Goal: Task Accomplishment & Management: Manage account settings

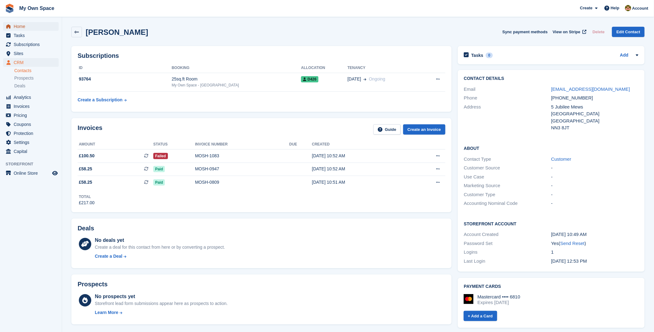
click at [17, 26] on span "Home" at bounding box center [32, 26] width 37 height 9
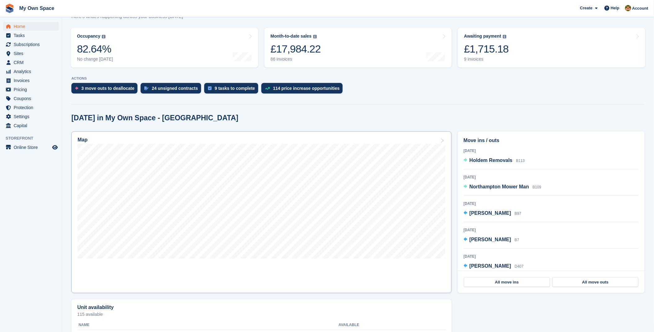
scroll to position [103, 0]
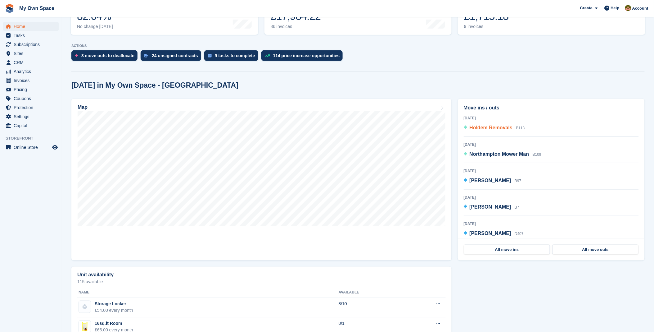
click at [492, 129] on span "Holdem Removals" at bounding box center [491, 127] width 43 height 5
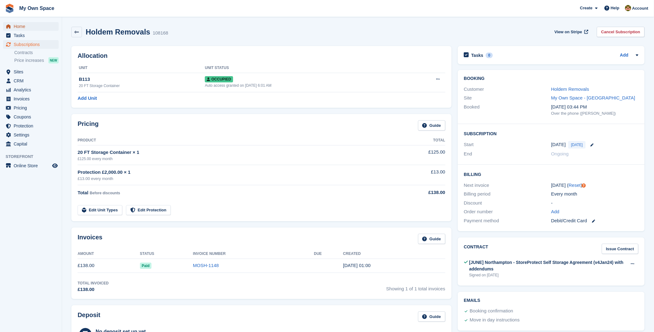
click at [23, 26] on span "Home" at bounding box center [32, 26] width 37 height 9
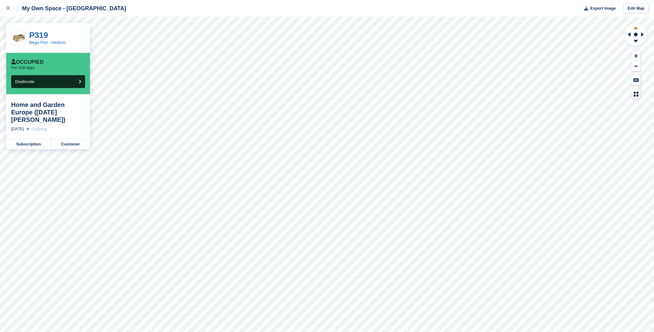
click at [637, 27] on icon at bounding box center [636, 27] width 16 height 8
click at [635, 42] on icon at bounding box center [636, 42] width 16 height 8
click at [638, 28] on icon at bounding box center [636, 27] width 16 height 8
drag, startPoint x: 638, startPoint y: 28, endPoint x: 635, endPoint y: 41, distance: 13.3
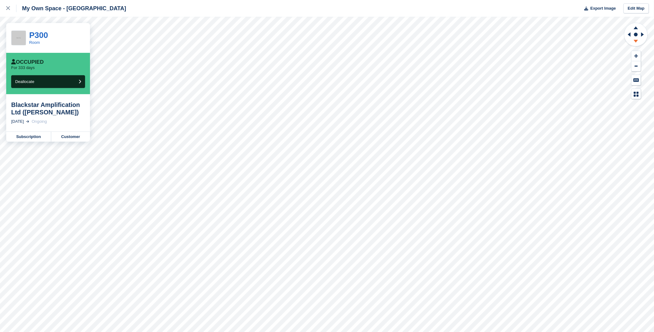
click at [635, 41] on g at bounding box center [636, 42] width 16 height 8
click at [634, 43] on icon at bounding box center [636, 42] width 16 height 8
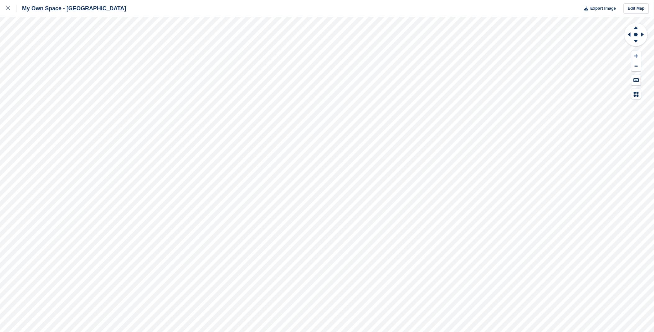
drag, startPoint x: 10, startPoint y: 7, endPoint x: 38, endPoint y: 13, distance: 29.2
click at [10, 7] on icon at bounding box center [8, 8] width 4 height 4
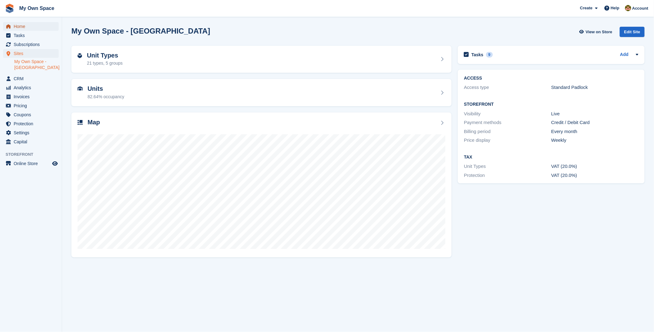
click at [16, 27] on span "Home" at bounding box center [32, 26] width 37 height 9
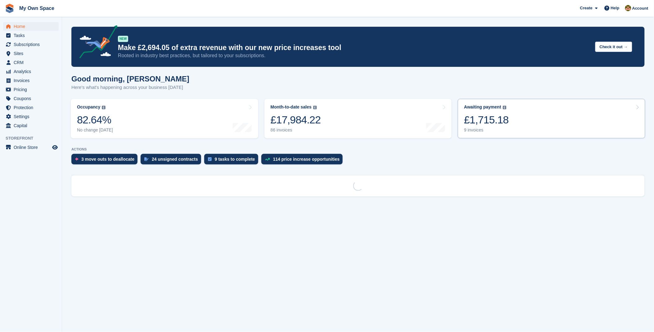
click at [513, 120] on link "Awaiting payment The total outstanding balance on all open invoices. £1,715.18 …" at bounding box center [552, 118] width 188 height 39
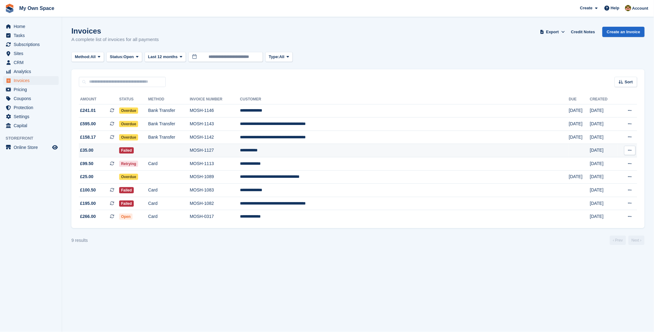
click at [347, 152] on td "**********" at bounding box center [404, 150] width 329 height 13
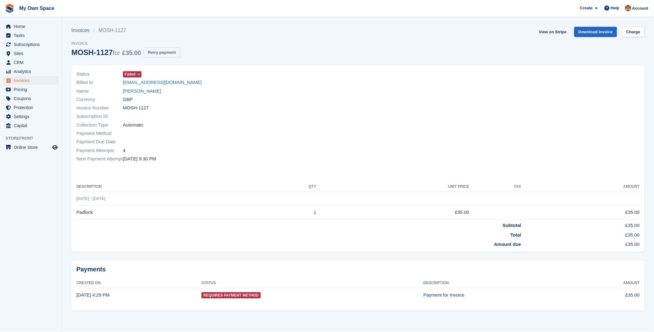
click at [158, 51] on button "Retry payment" at bounding box center [162, 52] width 37 height 10
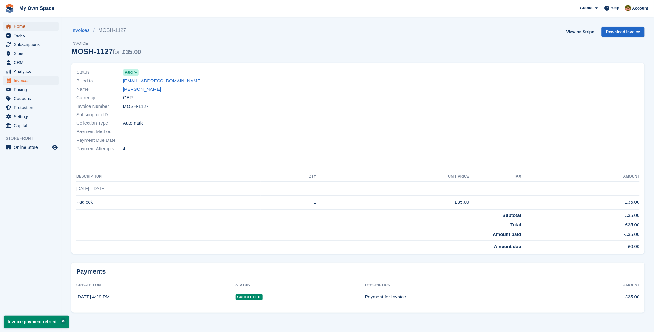
click at [22, 25] on span "Home" at bounding box center [32, 26] width 37 height 9
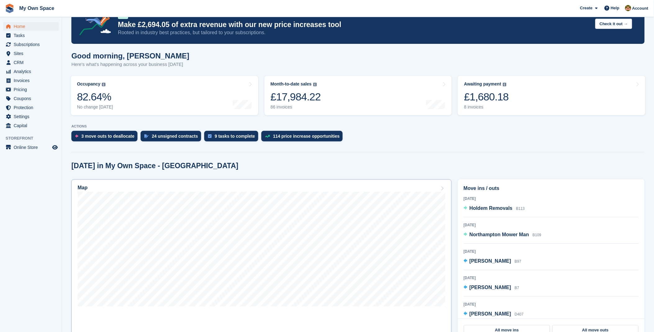
scroll to position [34, 0]
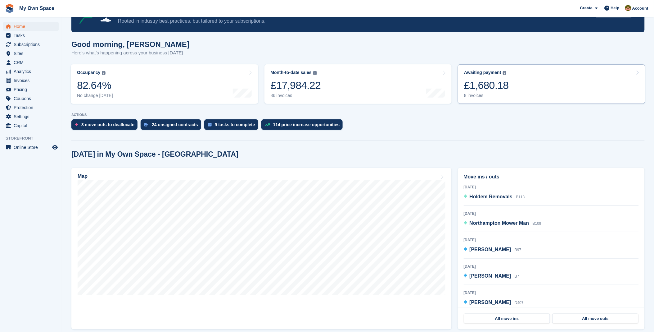
click at [486, 93] on div "8 invoices" at bounding box center [486, 95] width 45 height 5
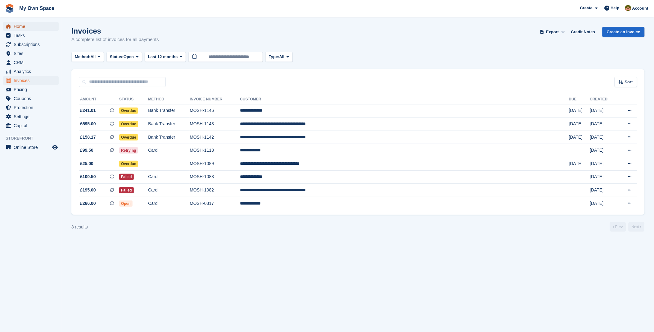
click at [24, 23] on span "Home" at bounding box center [32, 26] width 37 height 9
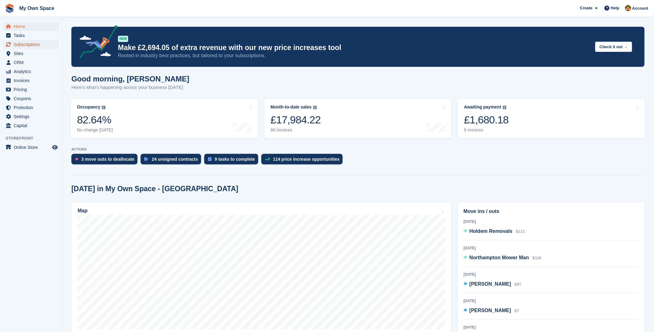
click at [23, 41] on span "Subscriptions" at bounding box center [32, 44] width 37 height 9
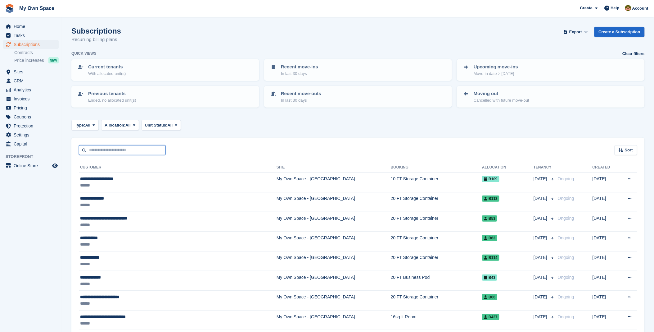
click at [114, 152] on input "text" at bounding box center [122, 150] width 87 height 10
type input "**********"
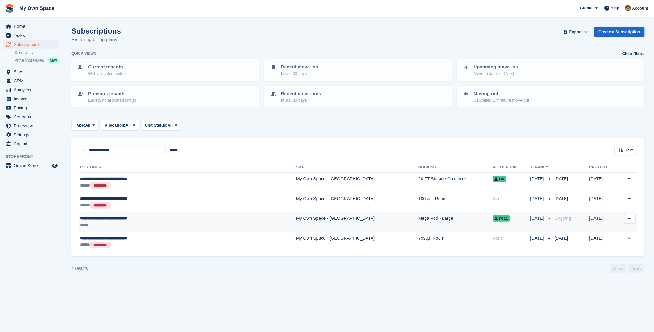
click at [121, 220] on div "**********" at bounding box center [149, 218] width 138 height 7
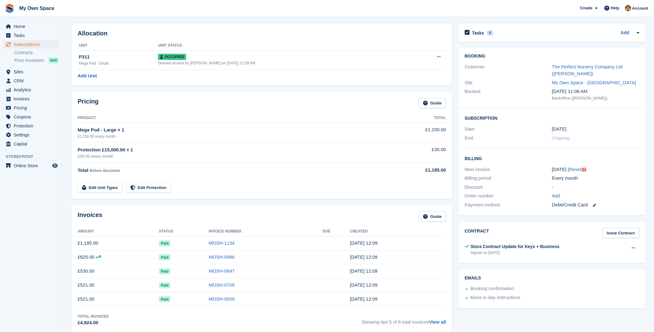
scroll to position [34, 0]
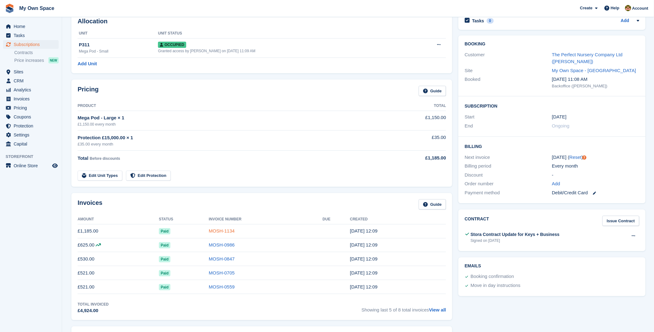
click at [218, 230] on link "MOSH-1134" at bounding box center [222, 230] width 26 height 5
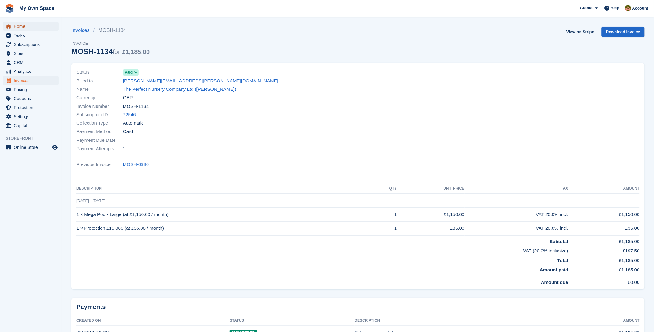
click at [25, 27] on span "Home" at bounding box center [32, 26] width 37 height 9
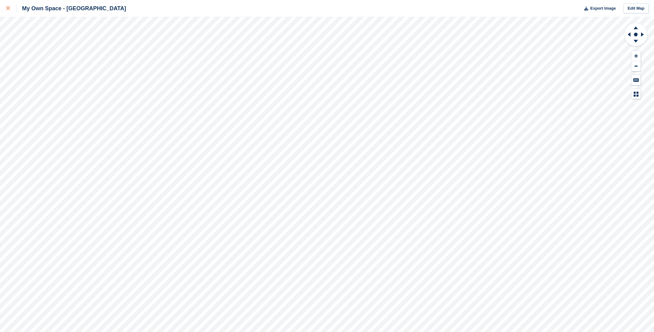
click at [8, 7] on icon at bounding box center [8, 8] width 4 height 4
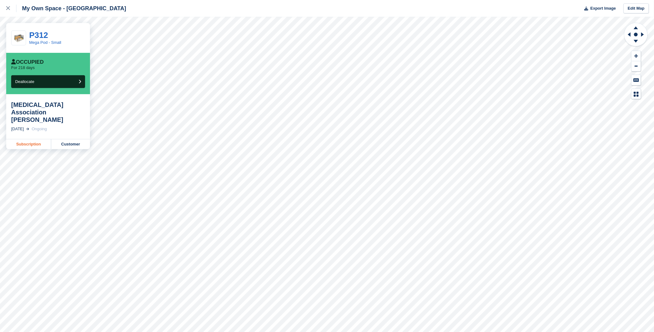
click at [24, 139] on link "Subscription" at bounding box center [28, 144] width 45 height 10
click at [28, 146] on link "Subscription" at bounding box center [28, 144] width 45 height 10
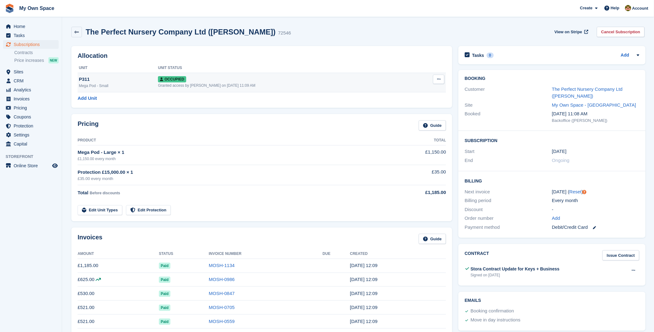
click at [437, 79] on icon at bounding box center [438, 79] width 3 height 4
click at [396, 113] on p "Deallocate" at bounding box center [415, 113] width 54 height 8
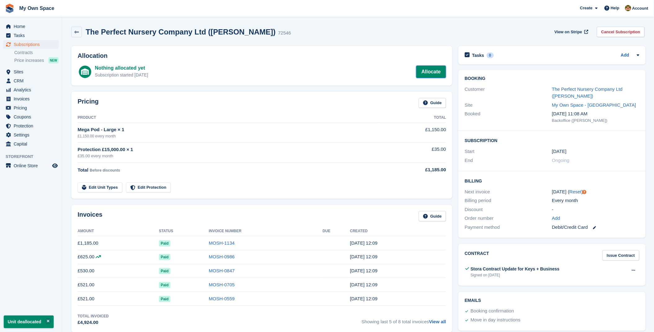
click at [434, 67] on link "Allocate" at bounding box center [431, 72] width 30 height 12
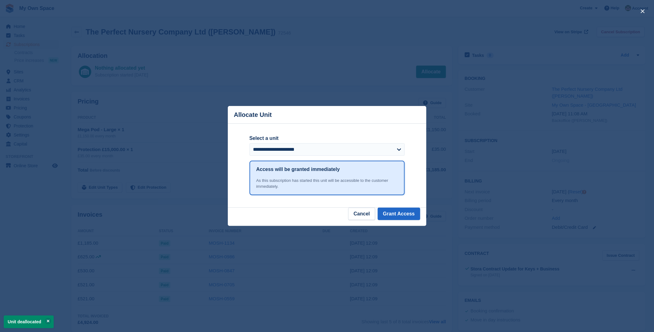
click at [378, 142] on label "Select a unit" at bounding box center [327, 137] width 155 height 7
click at [378, 143] on select "**********" at bounding box center [327, 149] width 155 height 12
click at [373, 154] on select "**********" at bounding box center [327, 149] width 155 height 12
select select "*****"
click at [250, 144] on select "**********" at bounding box center [327, 149] width 155 height 12
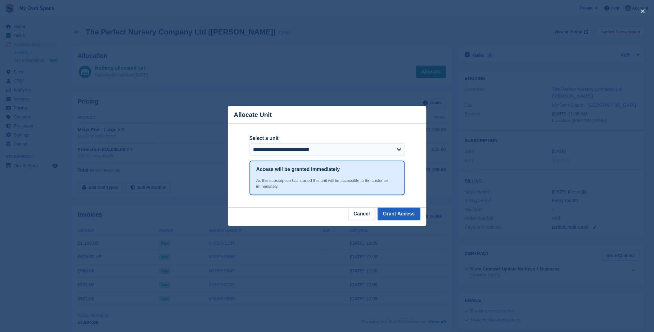
click at [394, 215] on button "Grant Access" at bounding box center [399, 213] width 43 height 12
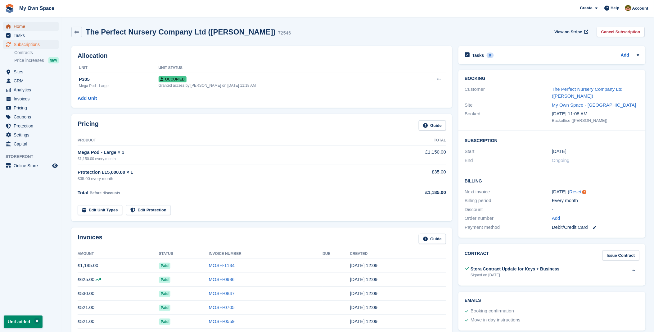
click at [24, 24] on span "Home" at bounding box center [32, 26] width 37 height 9
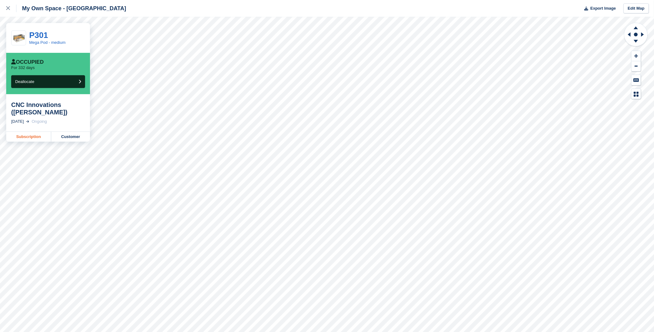
click at [33, 139] on link "Subscription" at bounding box center [28, 137] width 45 height 10
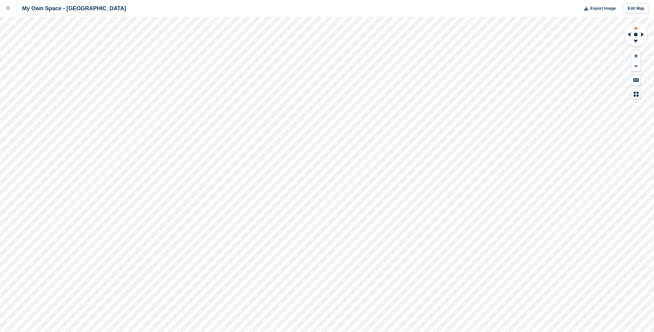
click at [636, 27] on icon at bounding box center [636, 27] width 16 height 8
click at [635, 44] on icon at bounding box center [636, 42] width 16 height 8
click at [634, 55] on button at bounding box center [636, 56] width 9 height 10
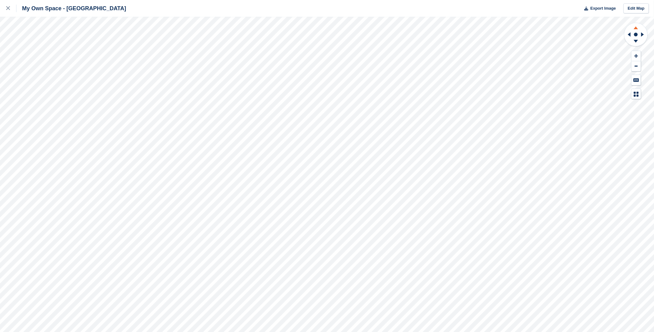
click at [636, 28] on icon at bounding box center [636, 27] width 4 height 3
click at [635, 41] on icon at bounding box center [636, 42] width 16 height 8
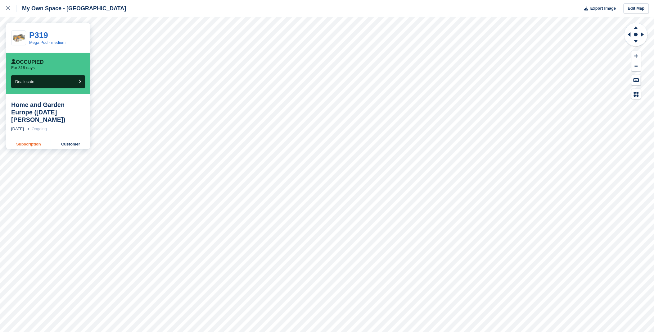
click at [29, 139] on link "Subscription" at bounding box center [28, 144] width 45 height 10
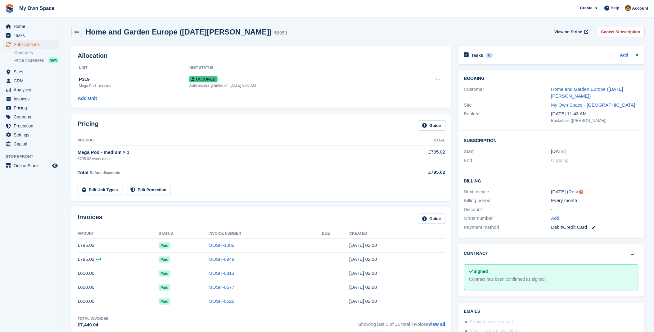
click at [97, 260] on icon at bounding box center [98, 258] width 5 height 5
click at [16, 25] on span "Home" at bounding box center [32, 26] width 37 height 9
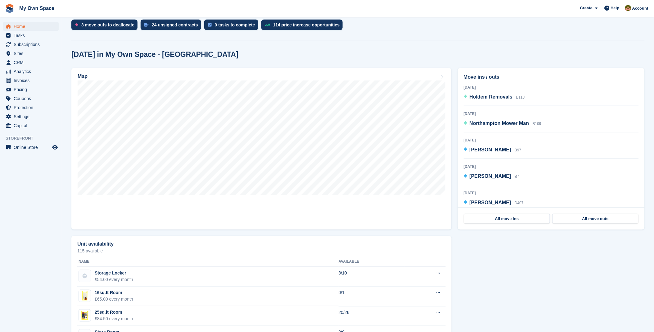
scroll to position [138, 0]
